Goal: Transaction & Acquisition: Book appointment/travel/reservation

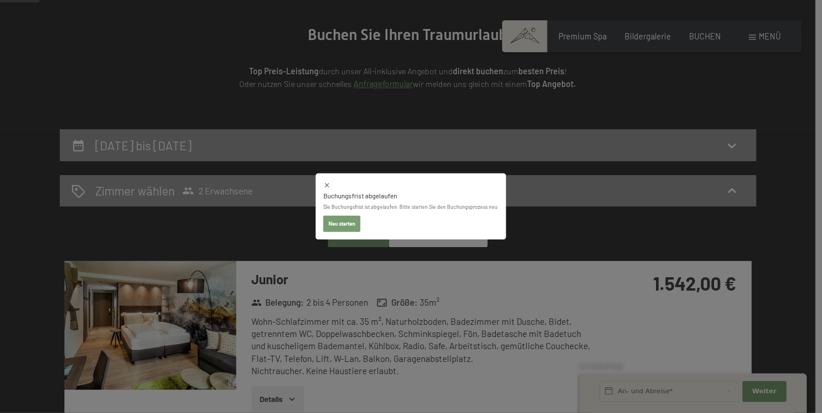
click at [350, 225] on button "Neu starten" at bounding box center [341, 224] width 37 height 16
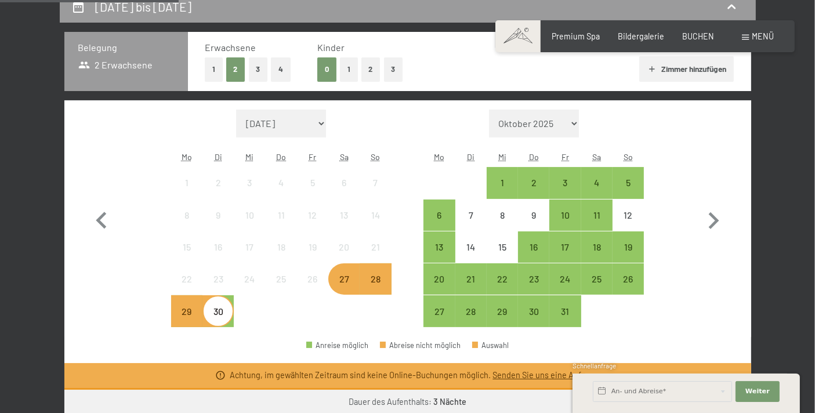
scroll to position [258, 0]
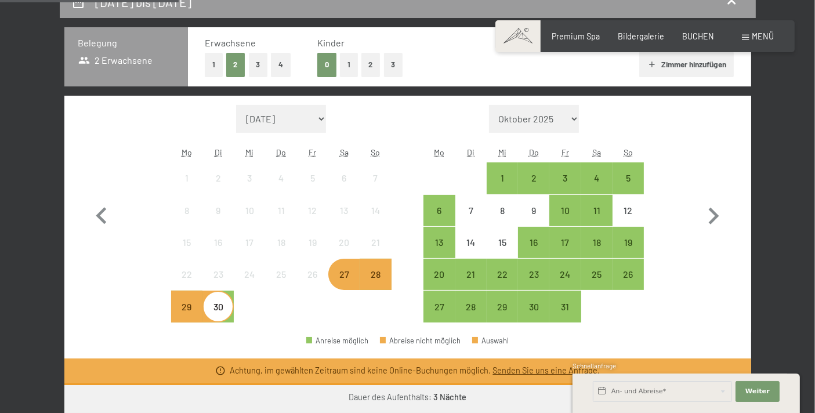
click at [221, 308] on div "30" at bounding box center [218, 316] width 29 height 29
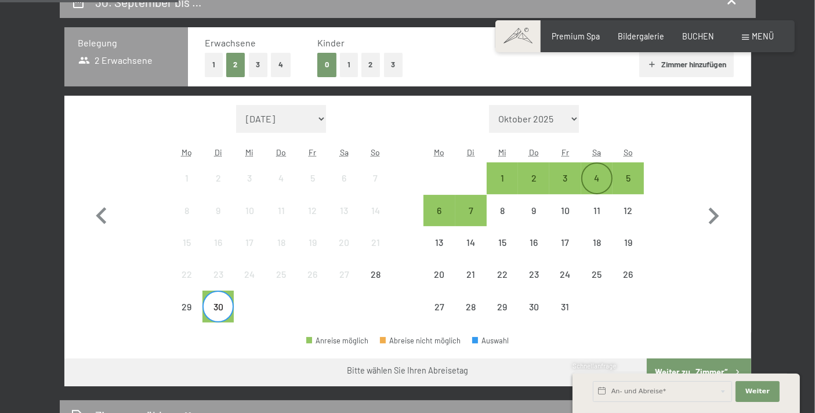
click at [592, 174] on div "4" at bounding box center [597, 188] width 29 height 29
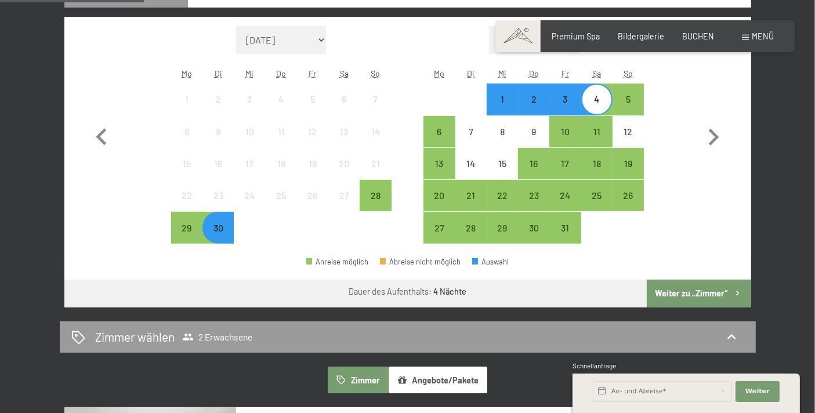
scroll to position [344, 0]
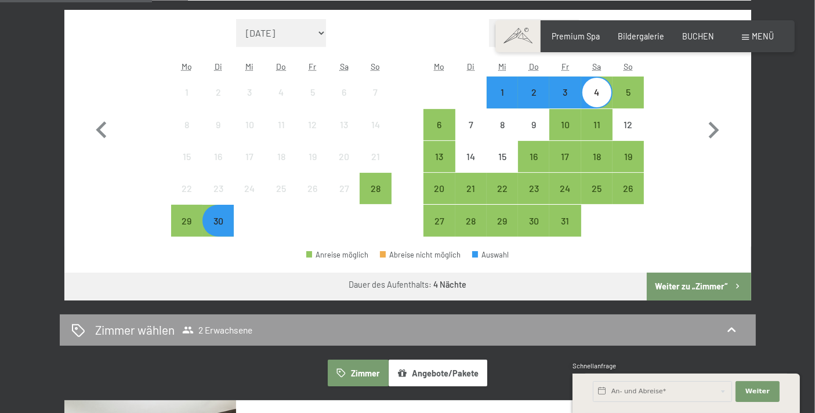
click at [678, 280] on button "Weiter zu „Zimmer“" at bounding box center [699, 287] width 104 height 28
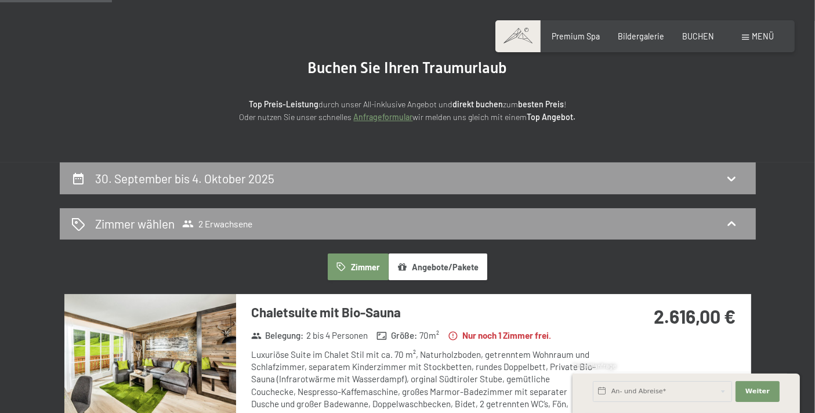
scroll to position [71, 0]
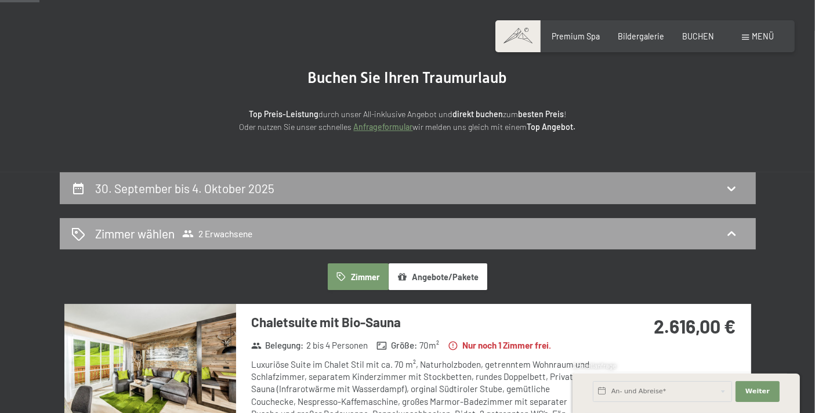
click at [731, 231] on icon at bounding box center [732, 234] width 14 height 14
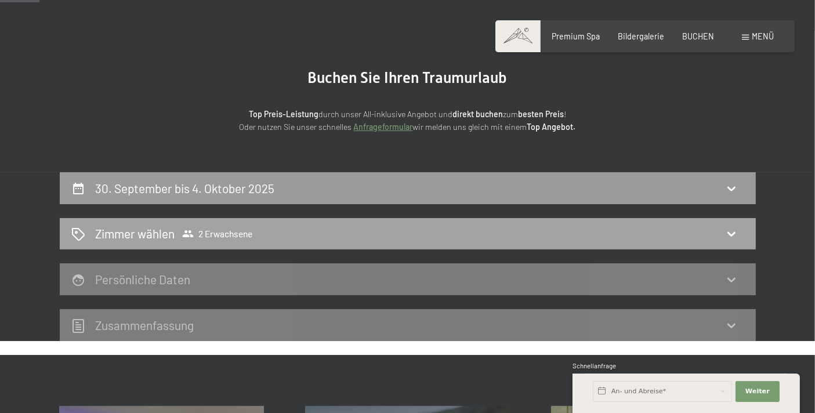
click at [731, 231] on icon at bounding box center [732, 234] width 14 height 14
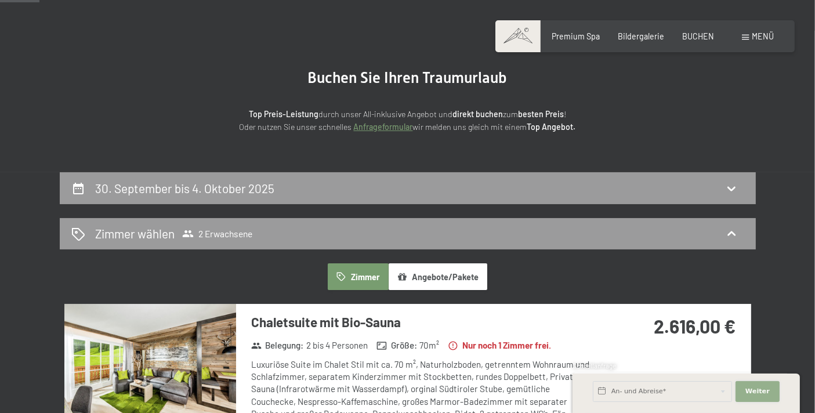
click at [763, 391] on span "Weiter" at bounding box center [758, 391] width 24 height 9
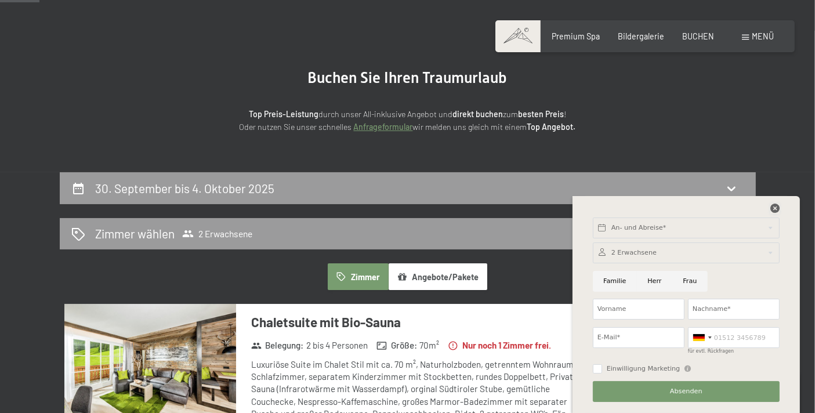
click at [774, 209] on icon at bounding box center [775, 208] width 9 height 9
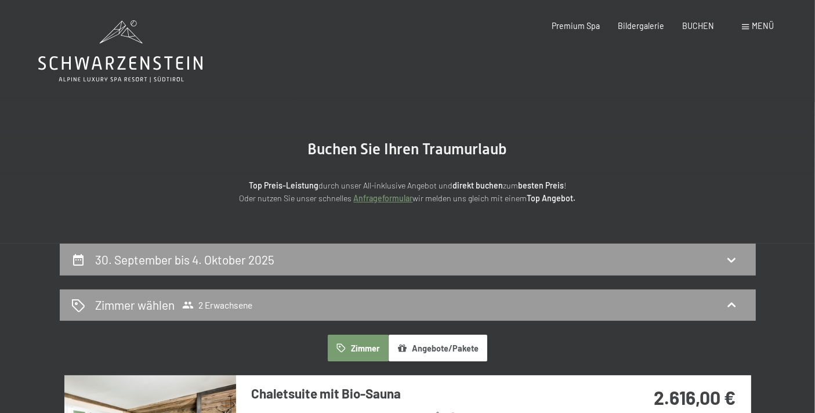
scroll to position [0, 0]
click at [112, 64] on icon at bounding box center [120, 51] width 164 height 62
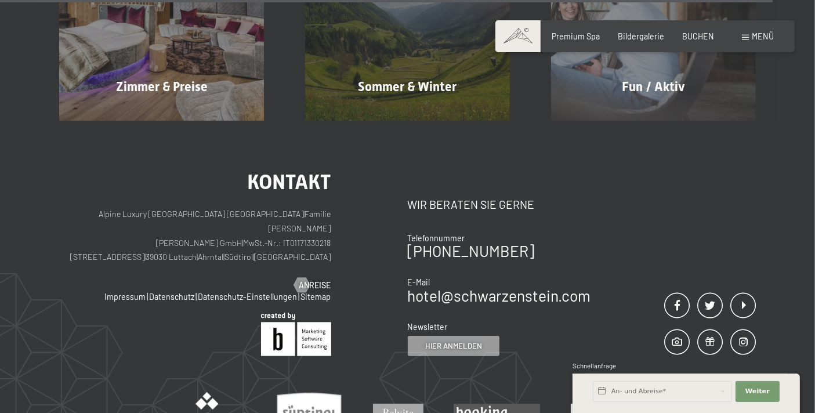
scroll to position [4510, 0]
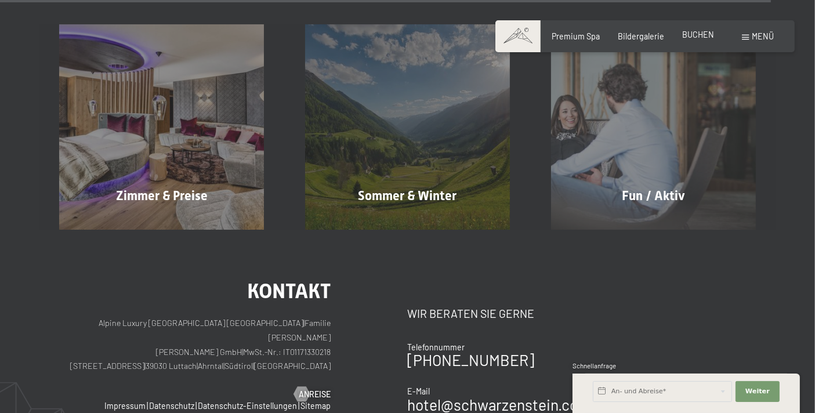
click at [696, 32] on span "BUCHEN" at bounding box center [698, 35] width 32 height 10
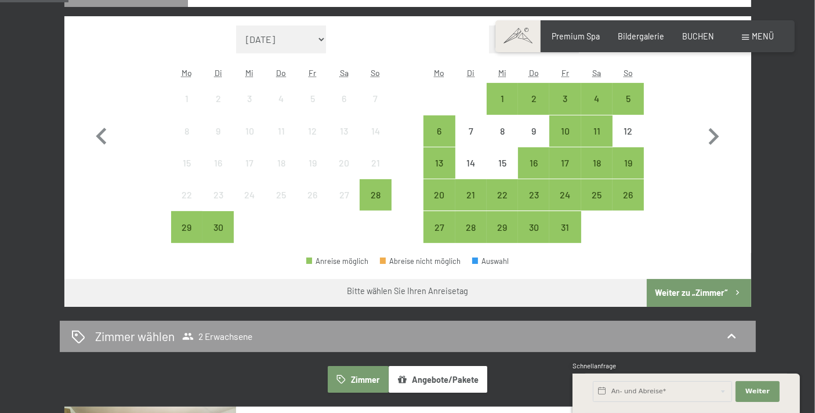
scroll to position [344, 0]
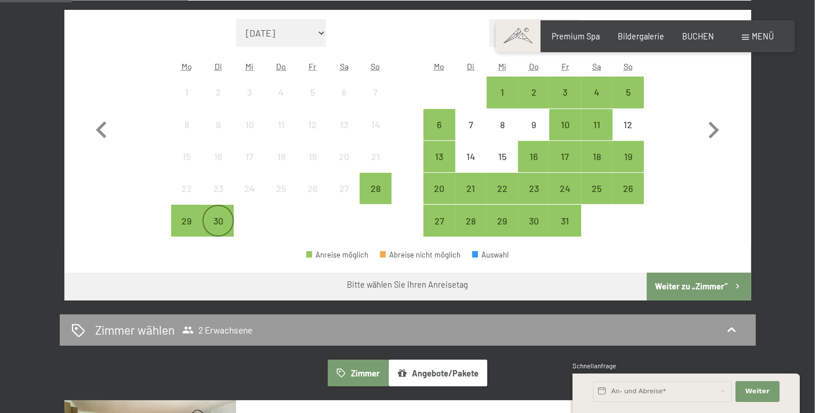
click at [221, 223] on div "30" at bounding box center [218, 230] width 29 height 29
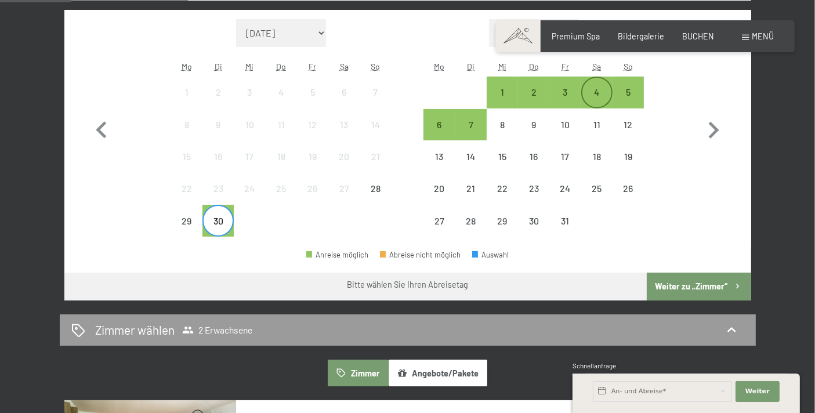
click at [600, 90] on div "4" at bounding box center [597, 102] width 29 height 29
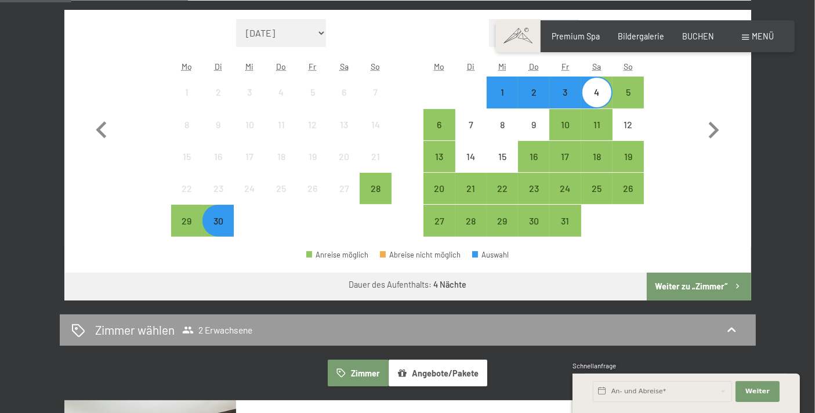
click at [704, 284] on button "Weiter zu „Zimmer“" at bounding box center [699, 287] width 104 height 28
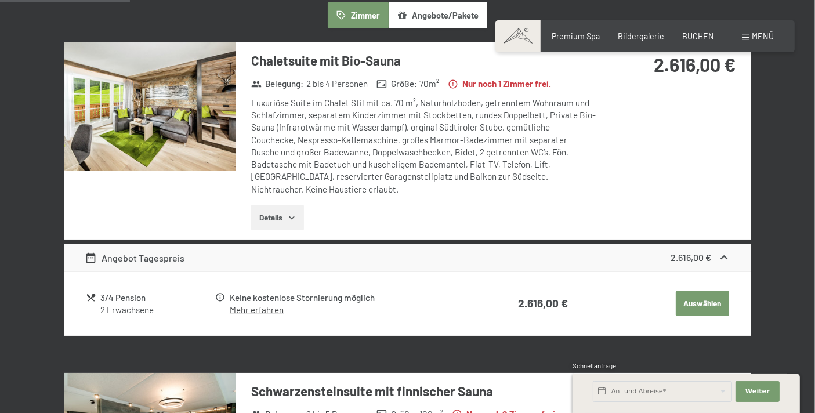
scroll to position [200, 0]
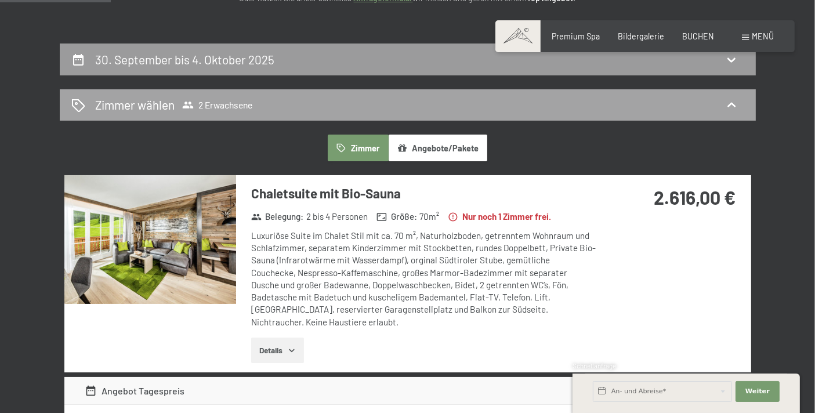
click at [733, 99] on icon at bounding box center [732, 105] width 14 height 14
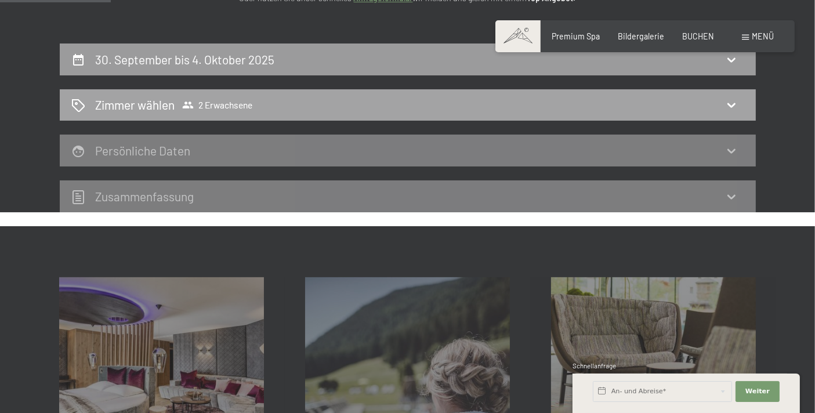
click at [733, 99] on icon at bounding box center [732, 105] width 14 height 14
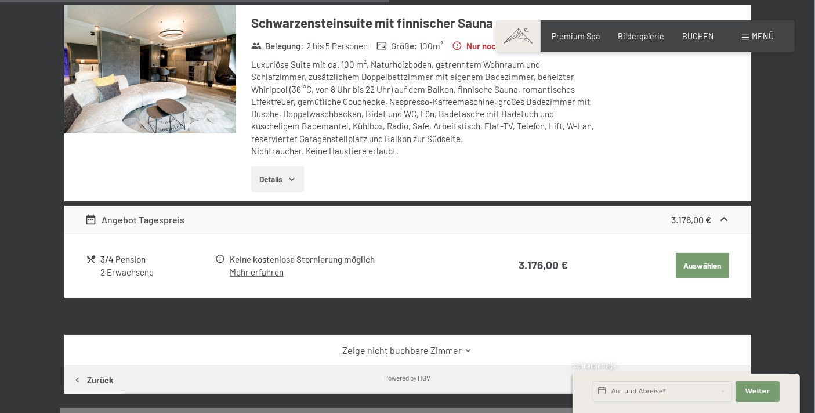
scroll to position [759, 0]
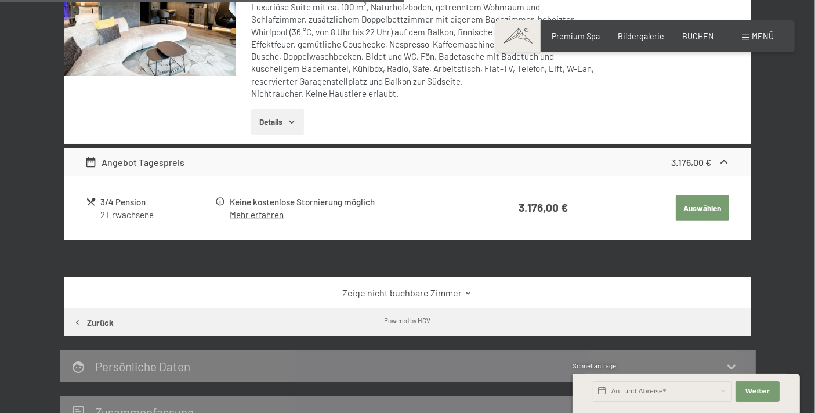
click at [429, 291] on link "Zeige nicht buchbare Zimmer" at bounding box center [408, 293] width 646 height 13
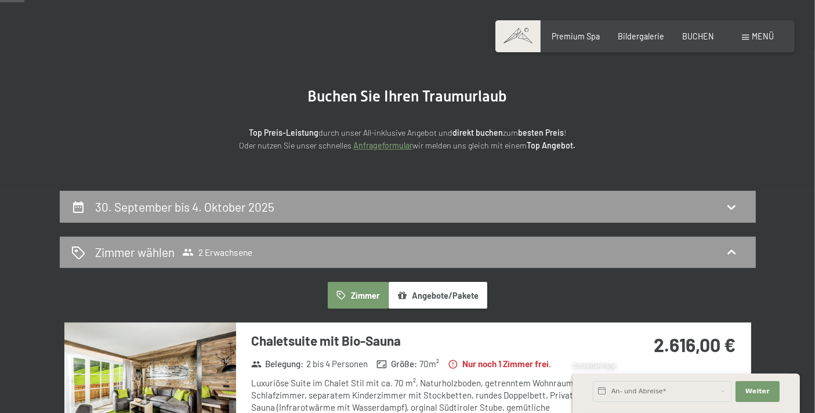
scroll to position [0, 0]
